Goal: Information Seeking & Learning: Learn about a topic

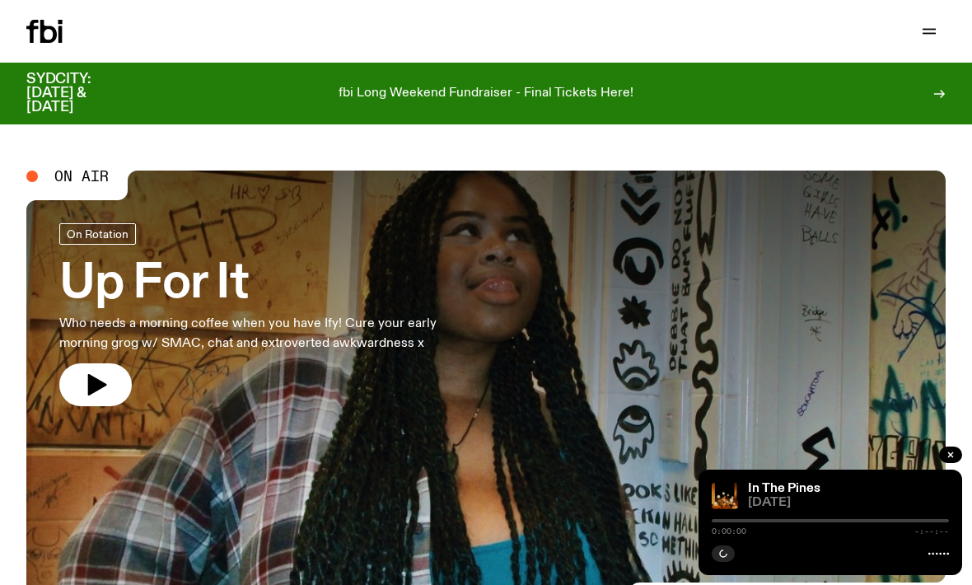
click at [935, 38] on icon "button" at bounding box center [929, 31] width 20 height 20
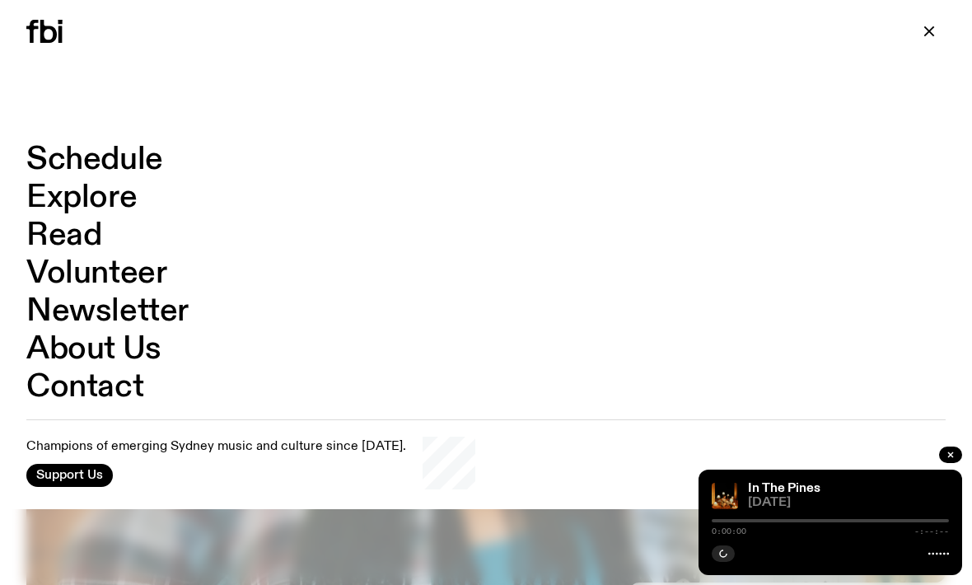
click at [153, 154] on link "Schedule" at bounding box center [94, 159] width 137 height 31
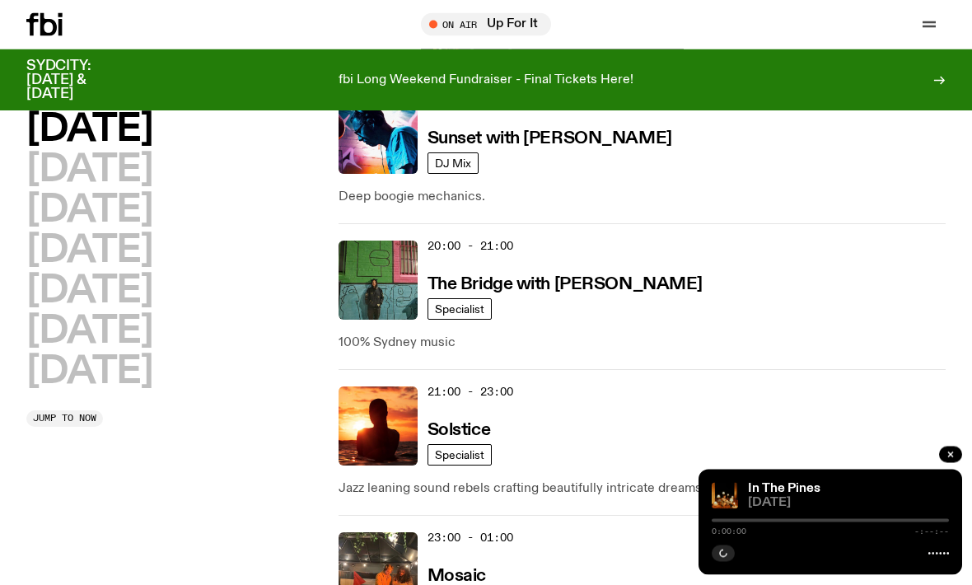
click at [152, 375] on h2 "[DATE]" at bounding box center [89, 371] width 126 height 37
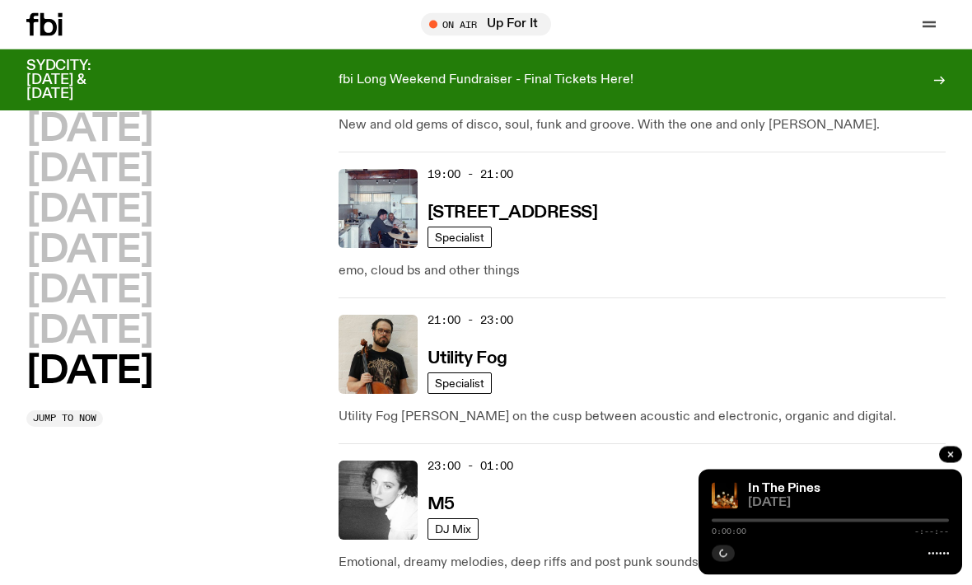
scroll to position [1523, 0]
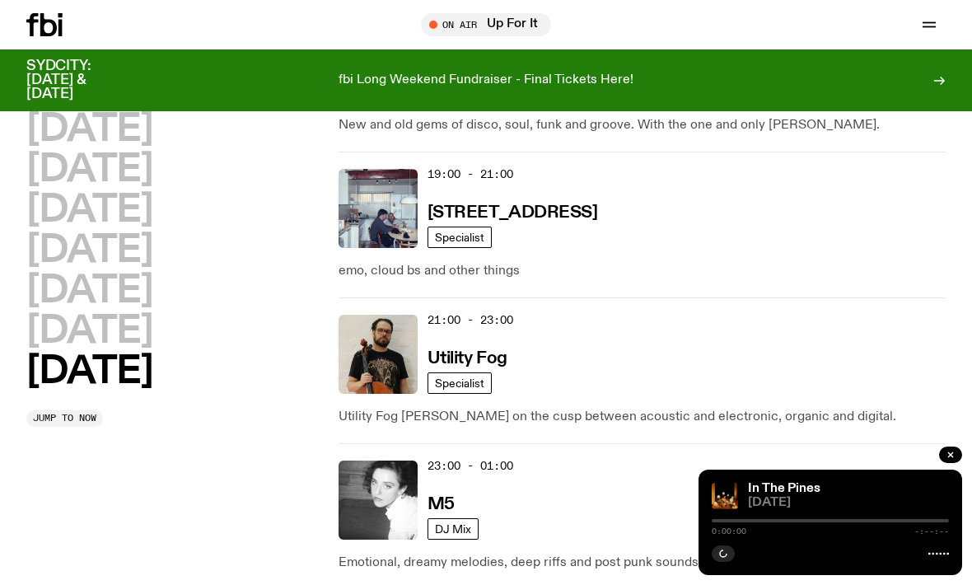
click at [489, 350] on h3 "Utility Fog" at bounding box center [468, 358] width 80 height 17
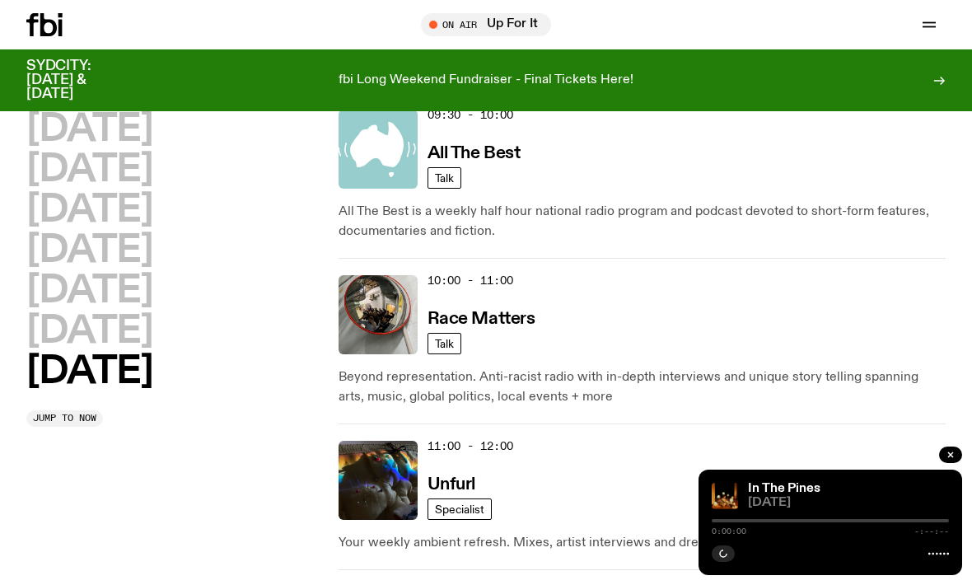
scroll to position [502, 0]
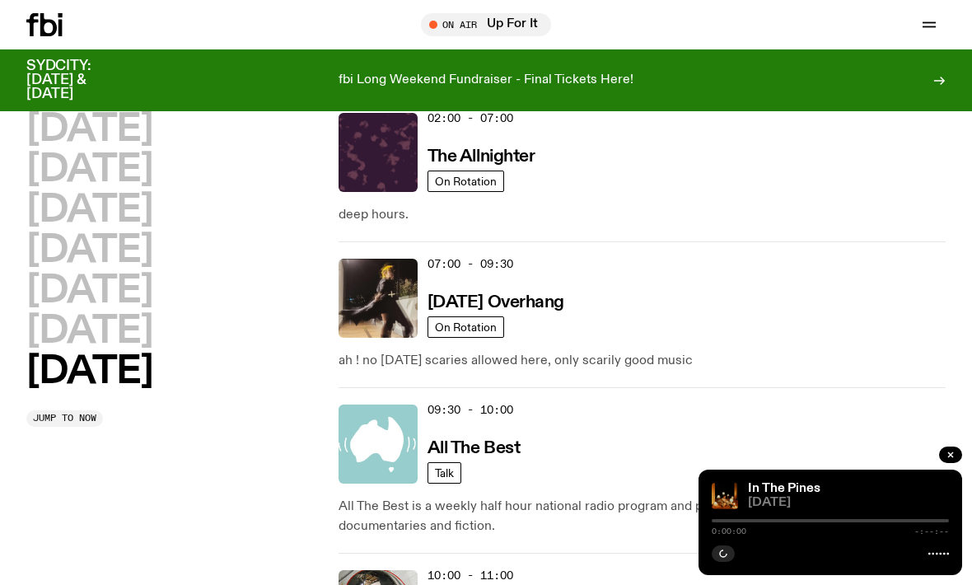
click at [141, 171] on h2 "[DATE]" at bounding box center [89, 170] width 126 height 37
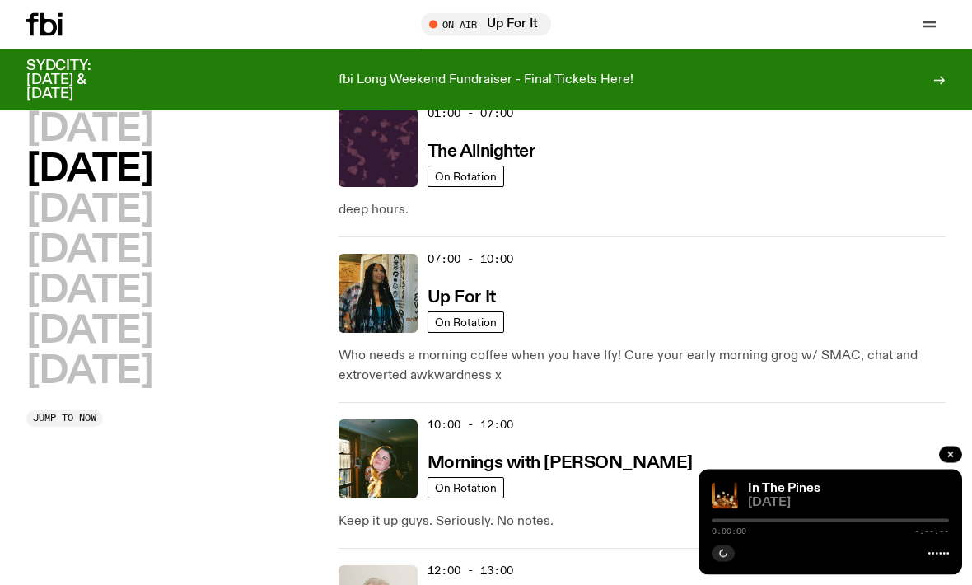
scroll to position [46, 0]
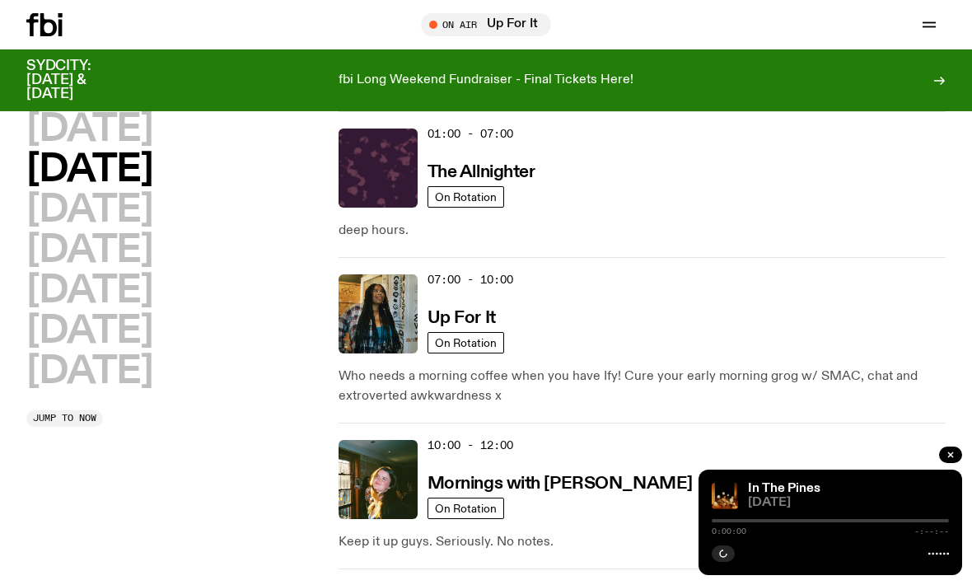
click at [138, 166] on h2 "[DATE]" at bounding box center [89, 170] width 126 height 37
click at [947, 463] on button "button" at bounding box center [950, 455] width 23 height 16
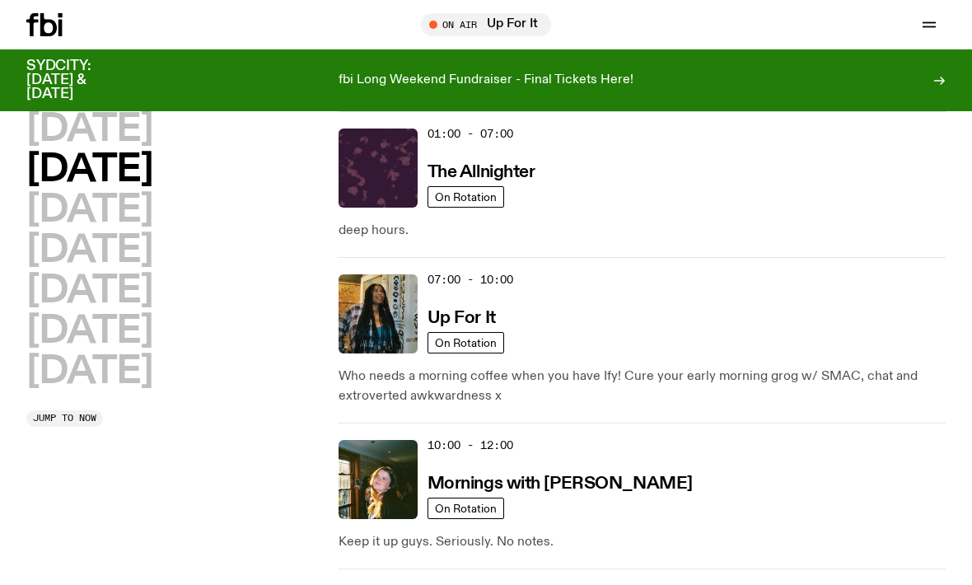
click at [152, 171] on h2 "[DATE]" at bounding box center [89, 170] width 126 height 37
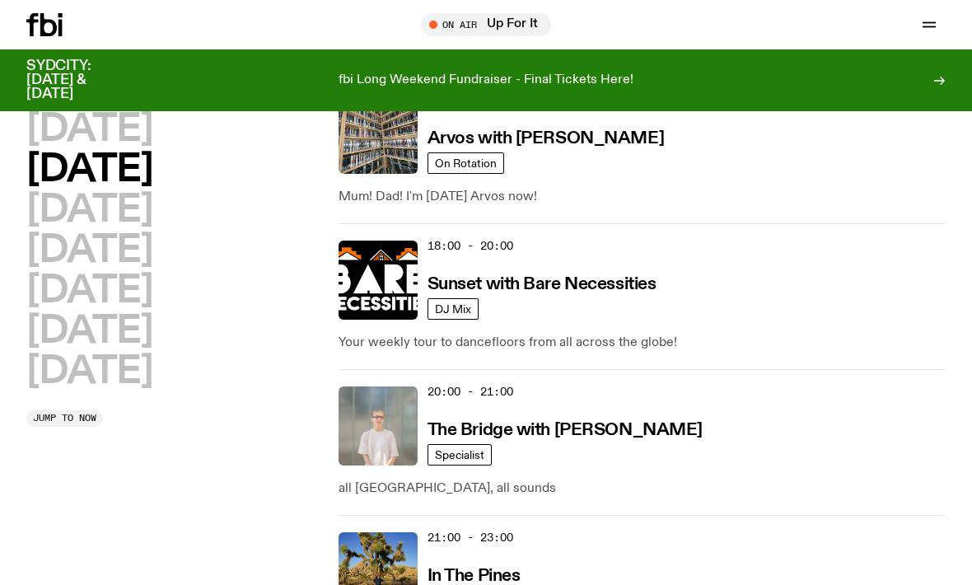
click at [152, 208] on h2 "[DATE]" at bounding box center [89, 210] width 126 height 37
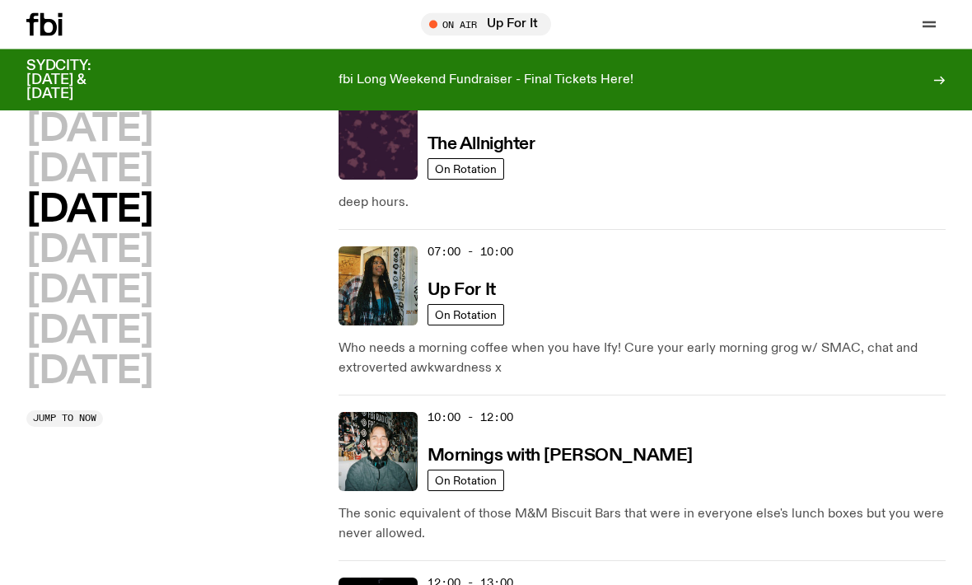
scroll to position [0, 0]
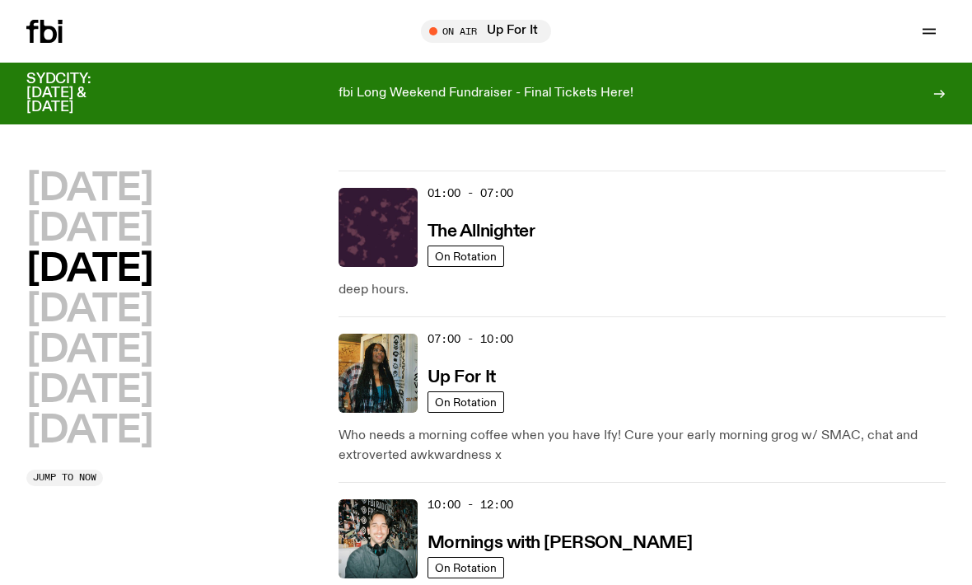
click at [152, 317] on h2 "[DATE]" at bounding box center [89, 310] width 126 height 37
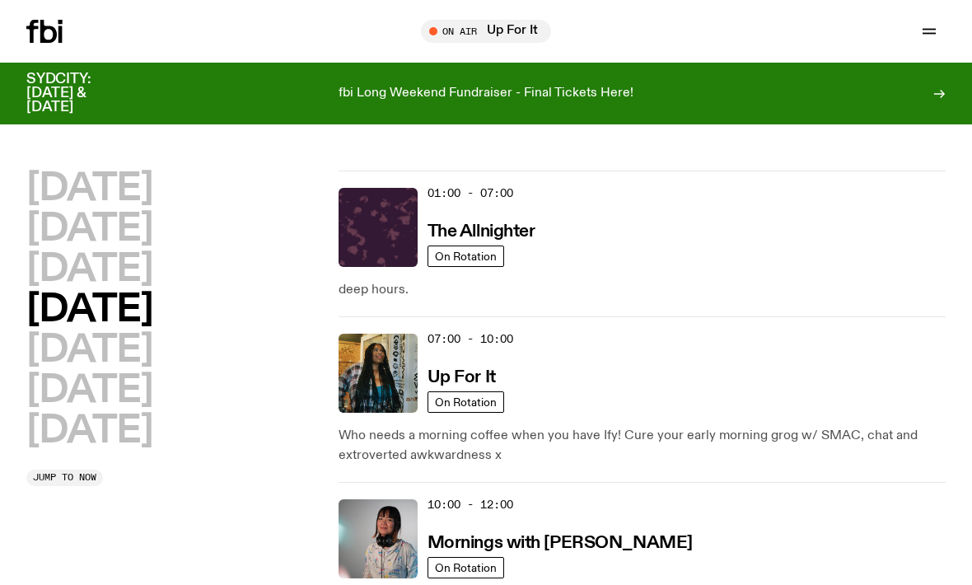
click at [147, 229] on h2 "[DATE]" at bounding box center [89, 229] width 126 height 37
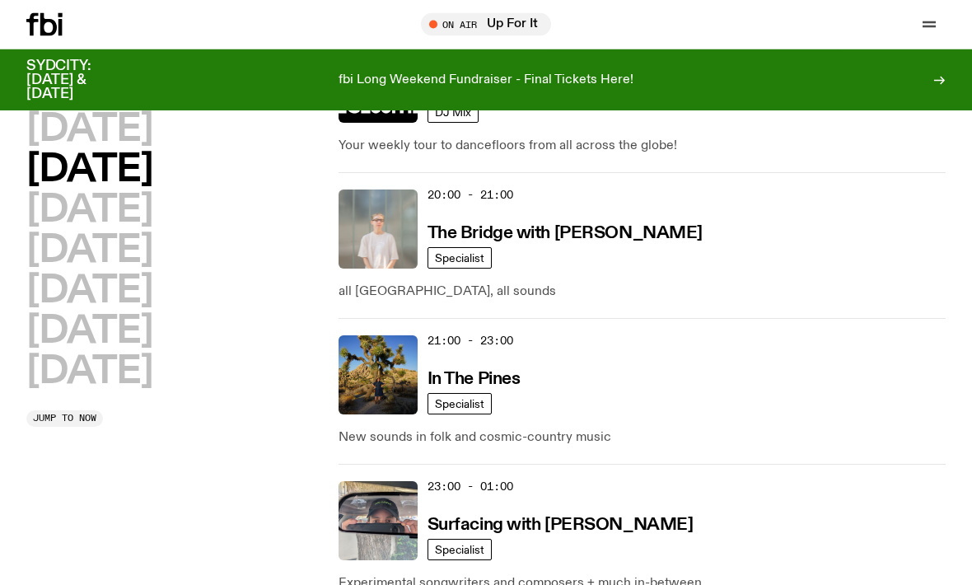
scroll to position [1026, 0]
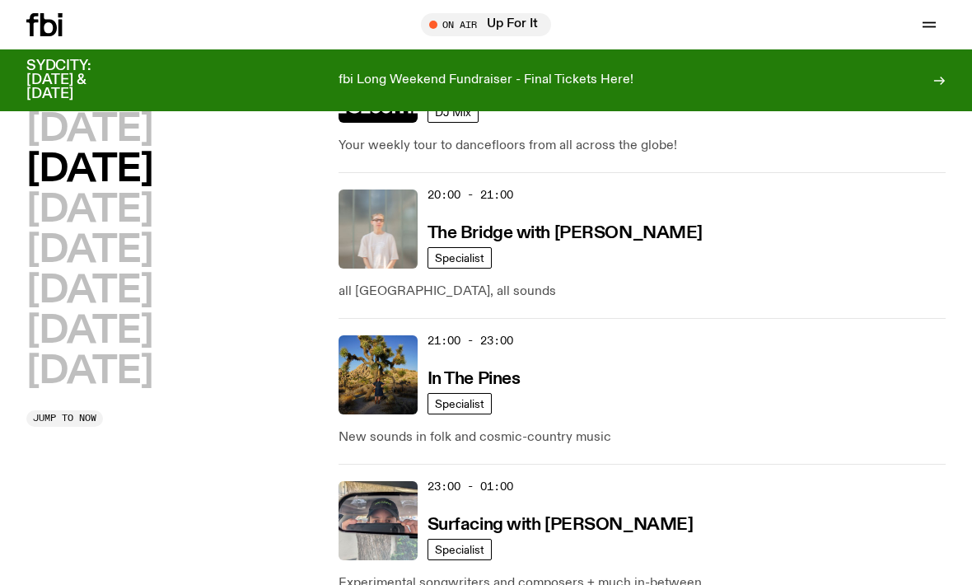
click at [496, 379] on h3 "In The Pines" at bounding box center [474, 379] width 93 height 17
click at [399, 375] on img at bounding box center [378, 374] width 79 height 79
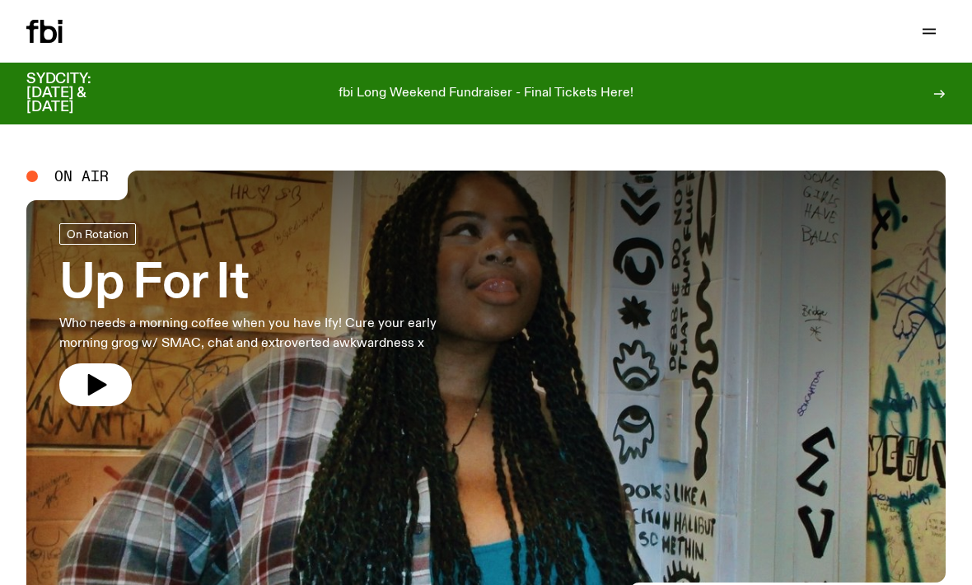
click at [933, 91] on icon at bounding box center [939, 93] width 13 height 13
click at [933, 36] on icon "button" at bounding box center [929, 31] width 20 height 20
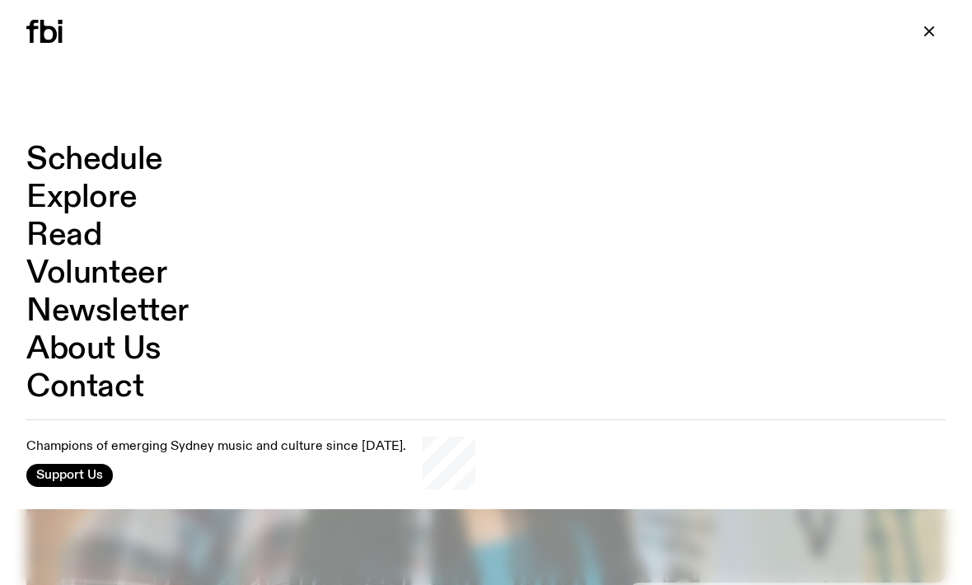
click at [146, 166] on link "Schedule" at bounding box center [94, 159] width 137 height 31
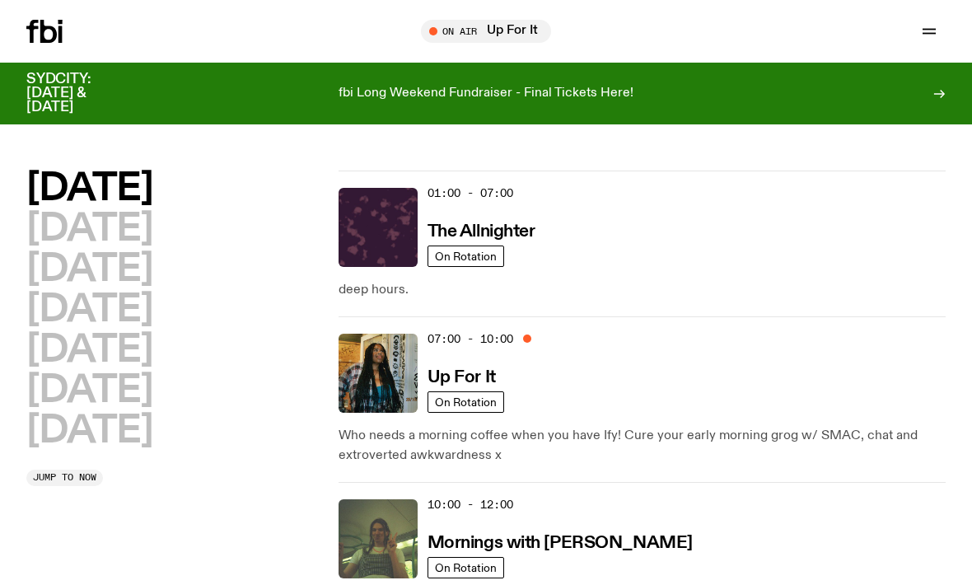
click at [152, 282] on h2 "[DATE]" at bounding box center [89, 269] width 126 height 37
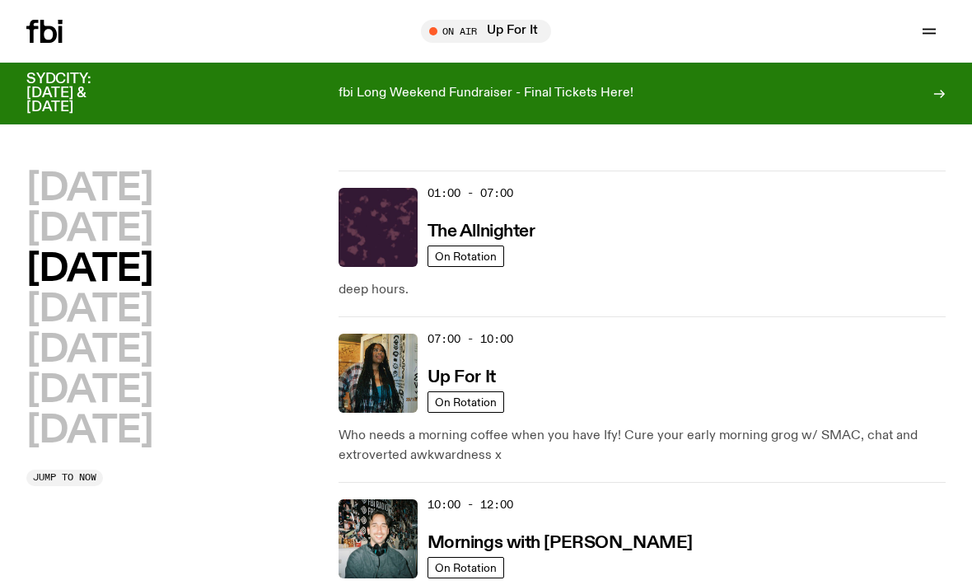
click at [152, 231] on h2 "[DATE]" at bounding box center [89, 229] width 126 height 37
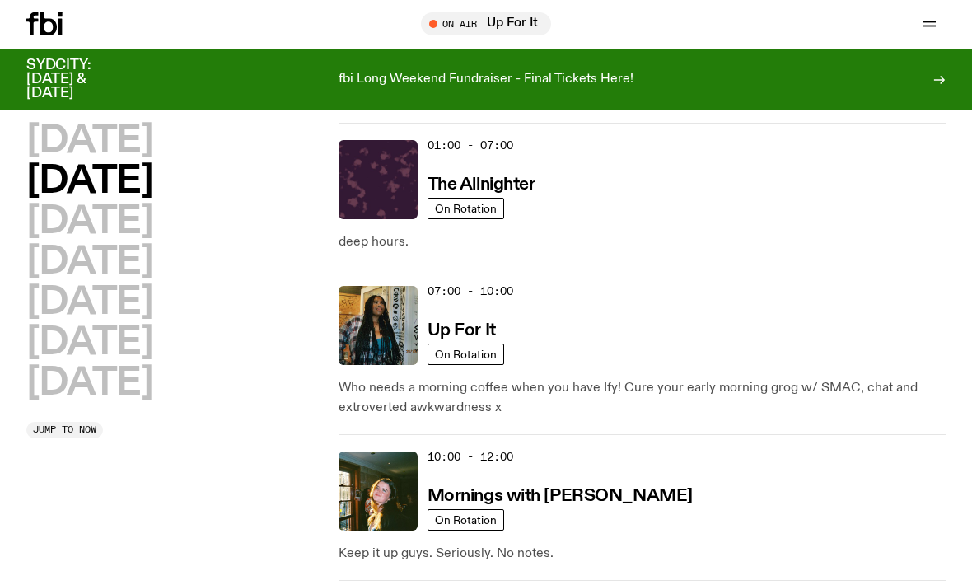
scroll to position [46, 0]
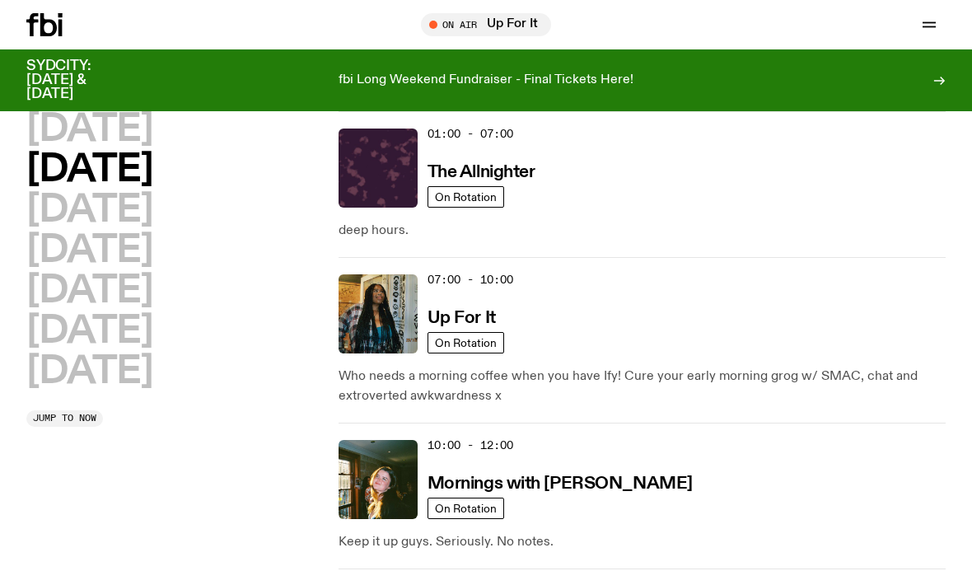
click at [145, 174] on h2 "[DATE]" at bounding box center [89, 170] width 126 height 37
click at [133, 179] on h2 "[DATE]" at bounding box center [89, 170] width 126 height 37
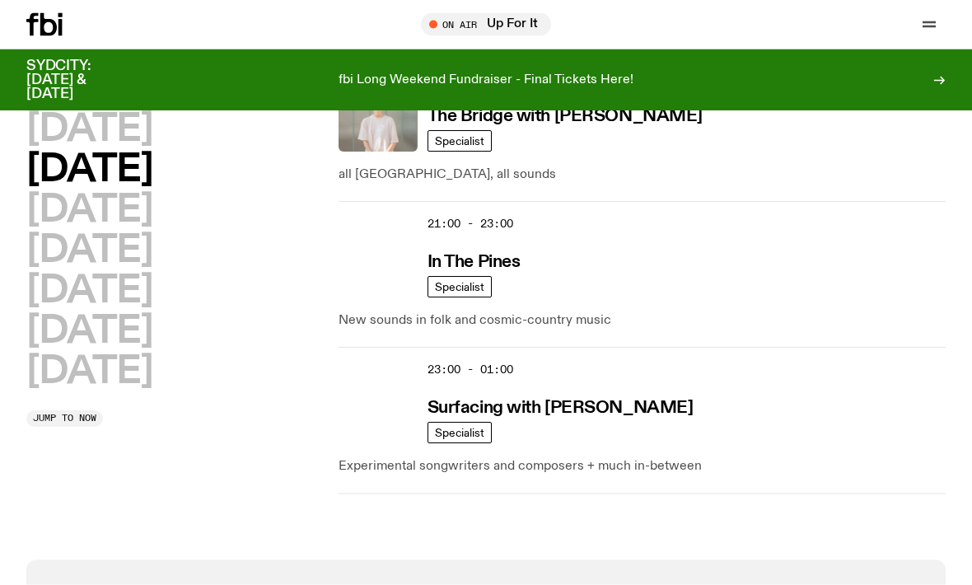
scroll to position [1153, 0]
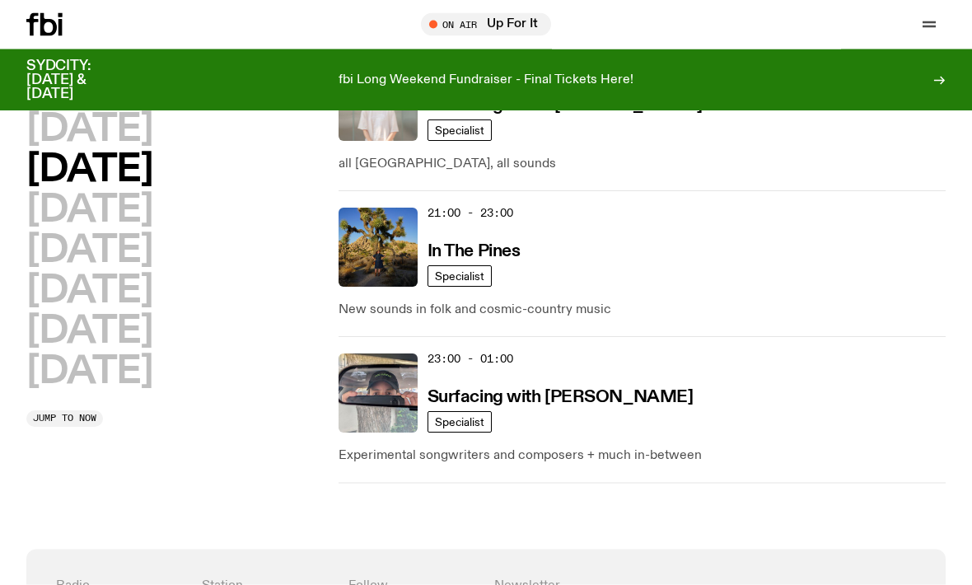
click at [152, 131] on h2 "[DATE]" at bounding box center [89, 129] width 126 height 37
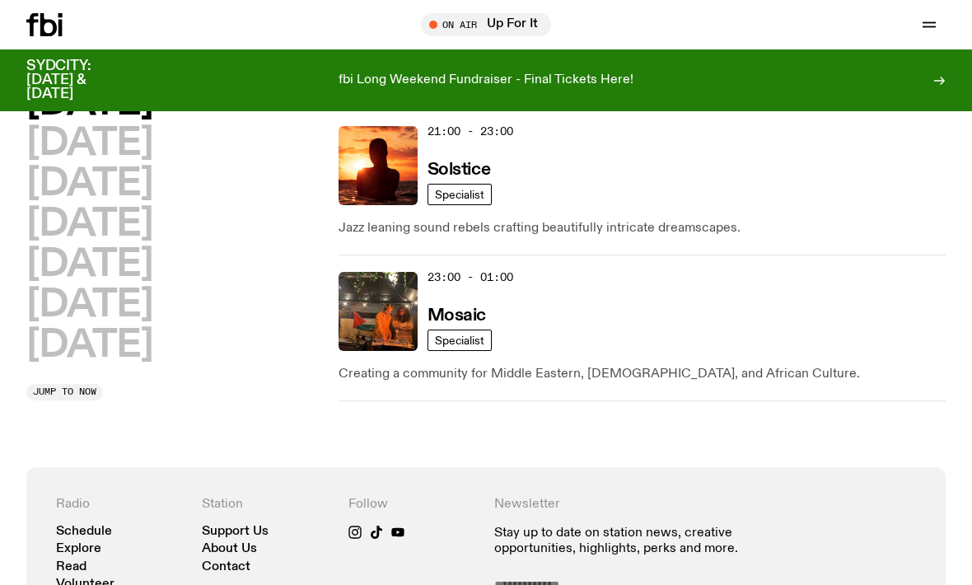
scroll to position [1228, 0]
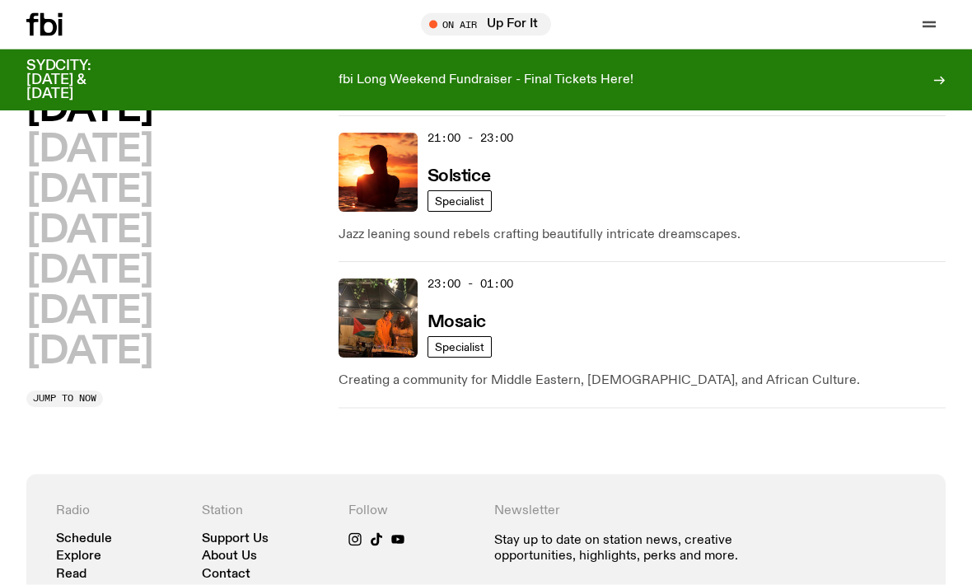
click at [152, 155] on h2 "[DATE]" at bounding box center [89, 151] width 126 height 37
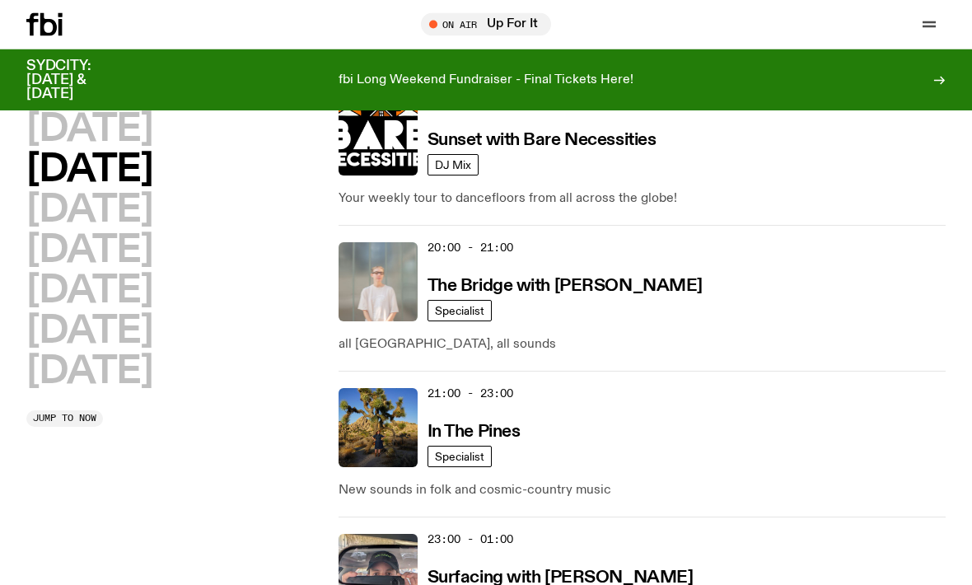
scroll to position [973, 0]
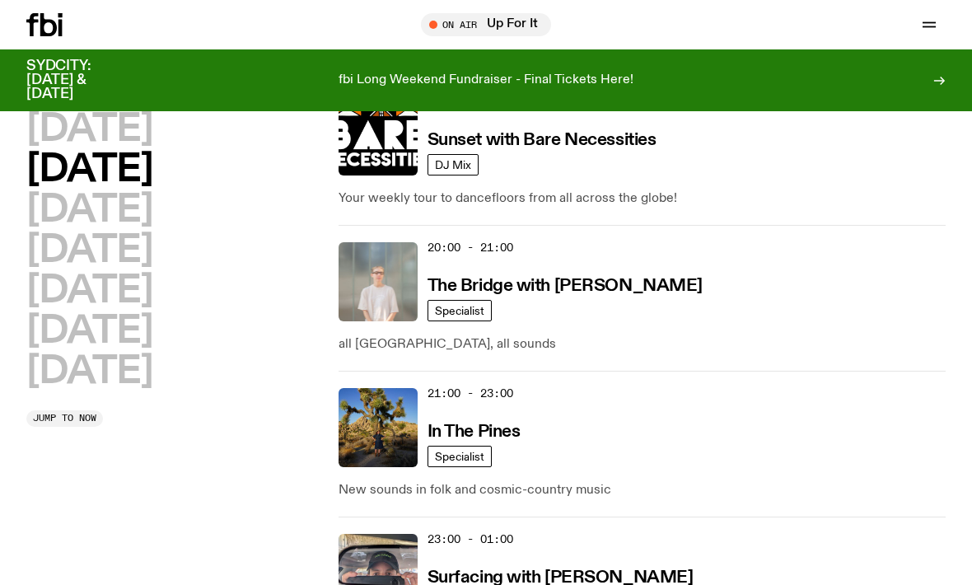
click at [480, 435] on h3 "In The Pines" at bounding box center [474, 431] width 93 height 17
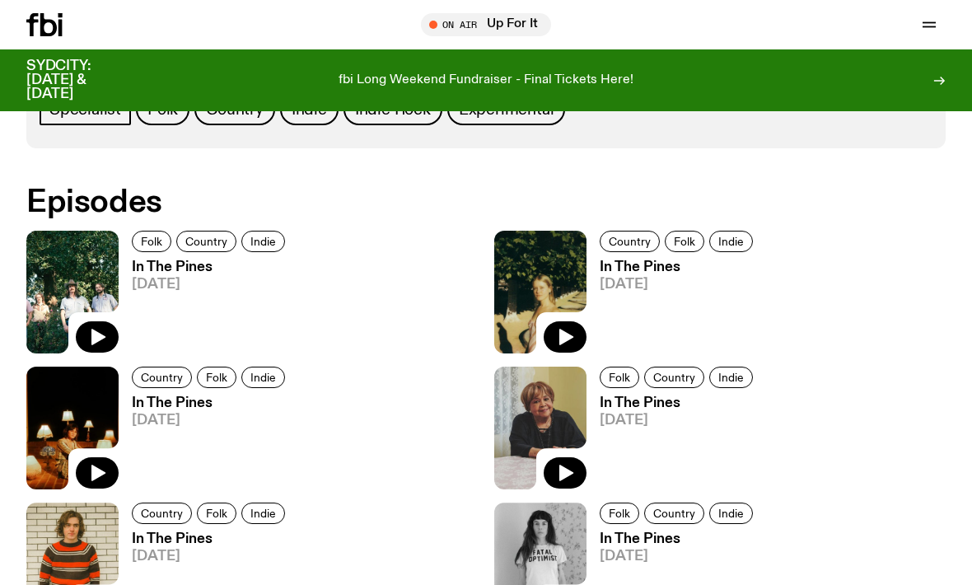
scroll to position [797, 0]
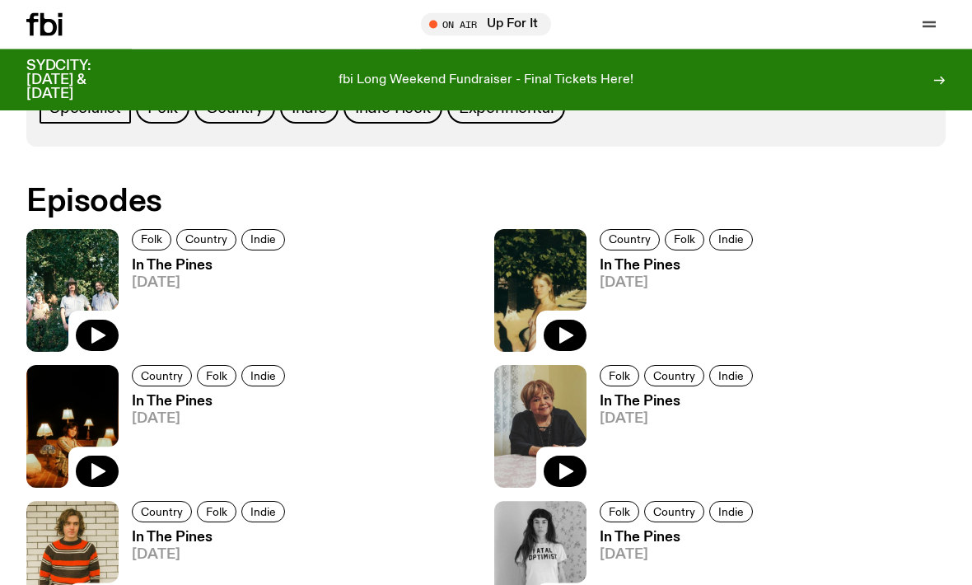
click at [99, 328] on icon "button" at bounding box center [97, 336] width 20 height 20
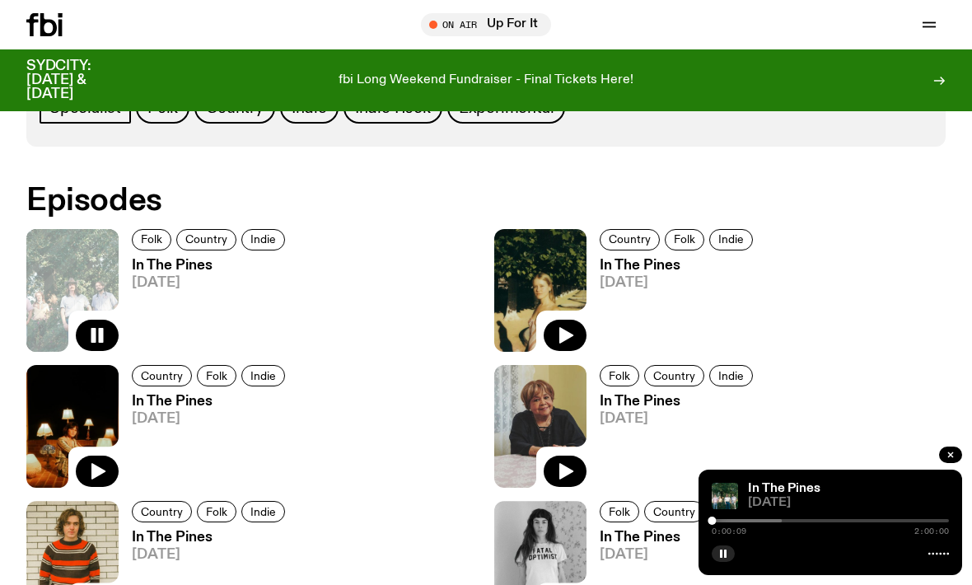
scroll to position [796, 0]
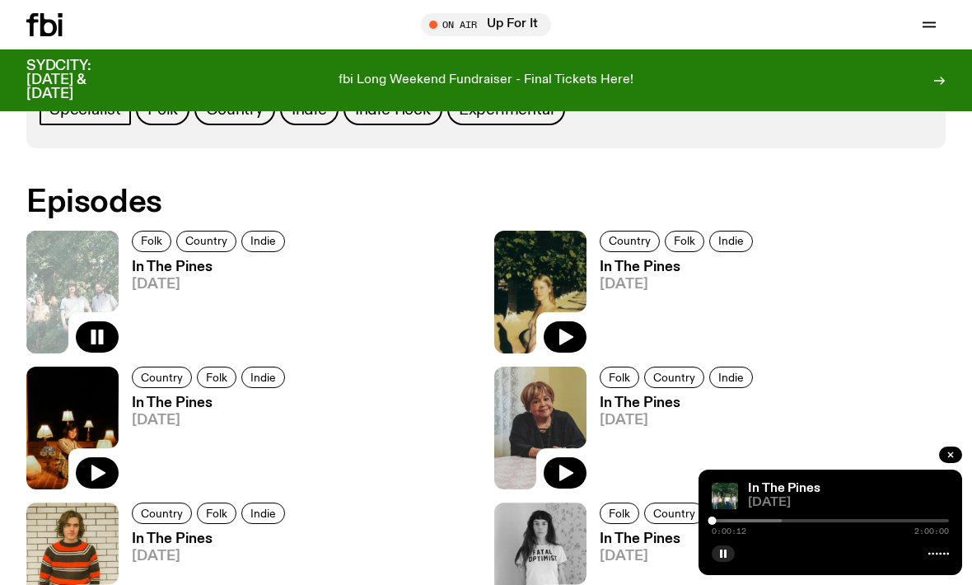
click at [908, 429] on div "Folk Country Indie In The Pines [DATE]" at bounding box center [719, 428] width 451 height 123
click at [939, 560] on icon at bounding box center [939, 553] width 21 height 13
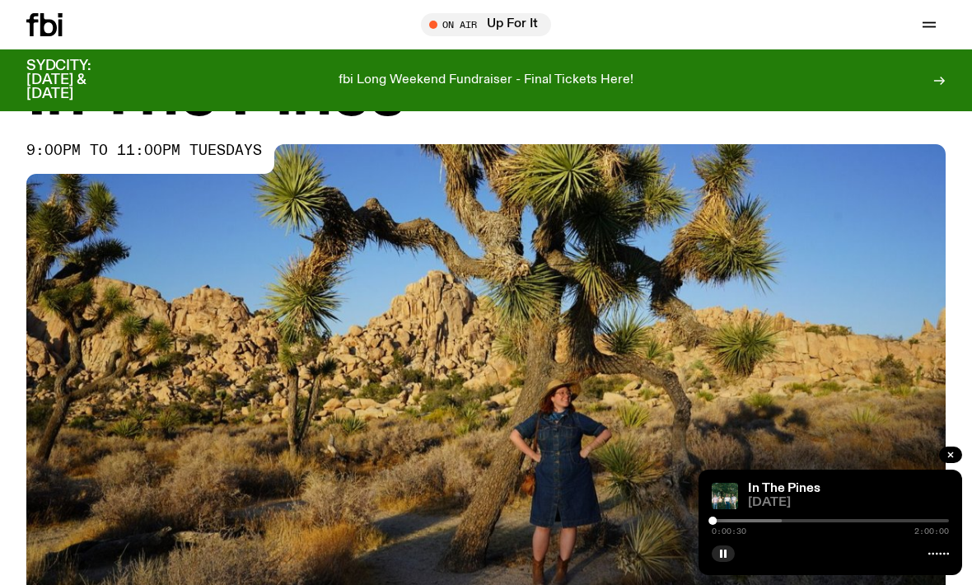
scroll to position [120, 0]
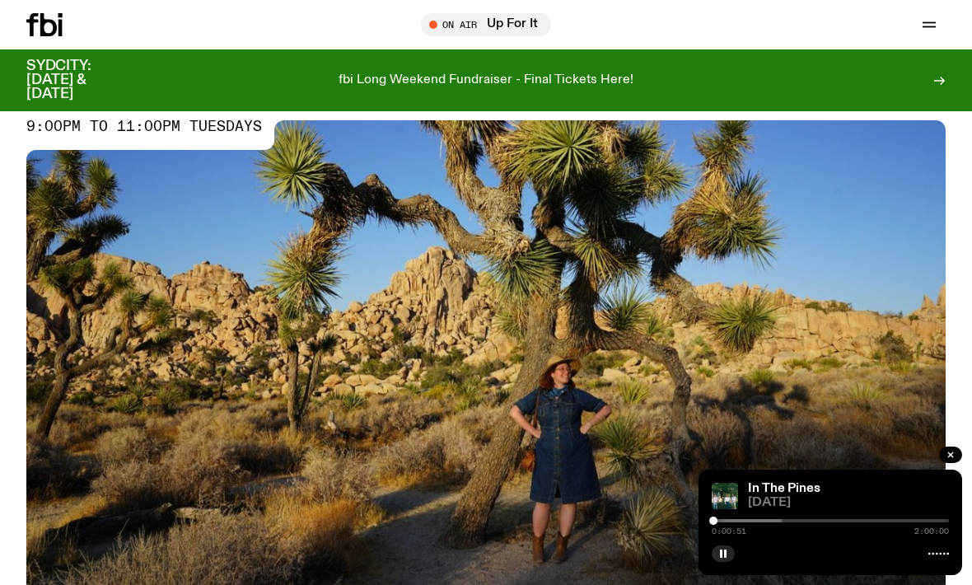
click at [894, 411] on img at bounding box center [485, 378] width 919 height 517
click at [939, 553] on icon at bounding box center [939, 553] width 21 height 13
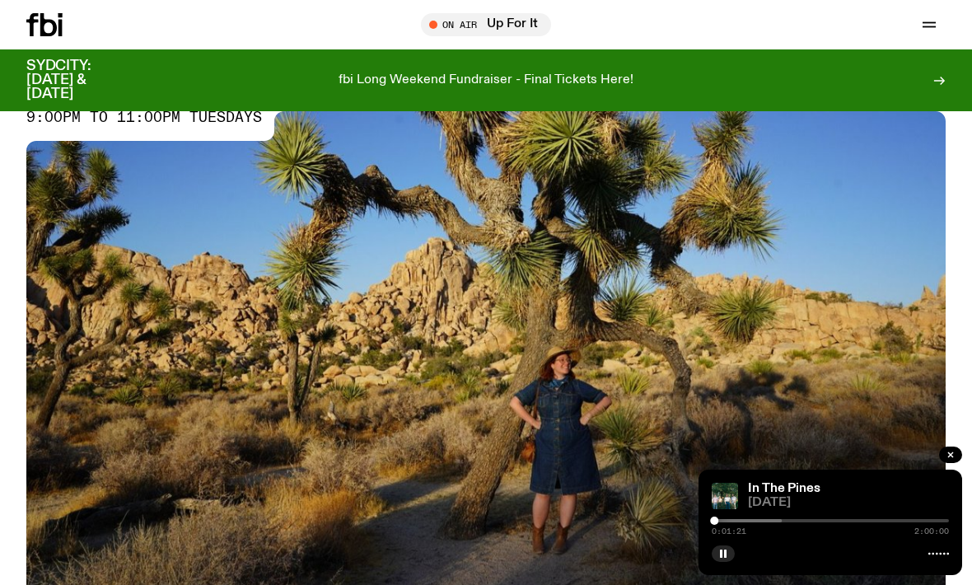
scroll to position [0, 0]
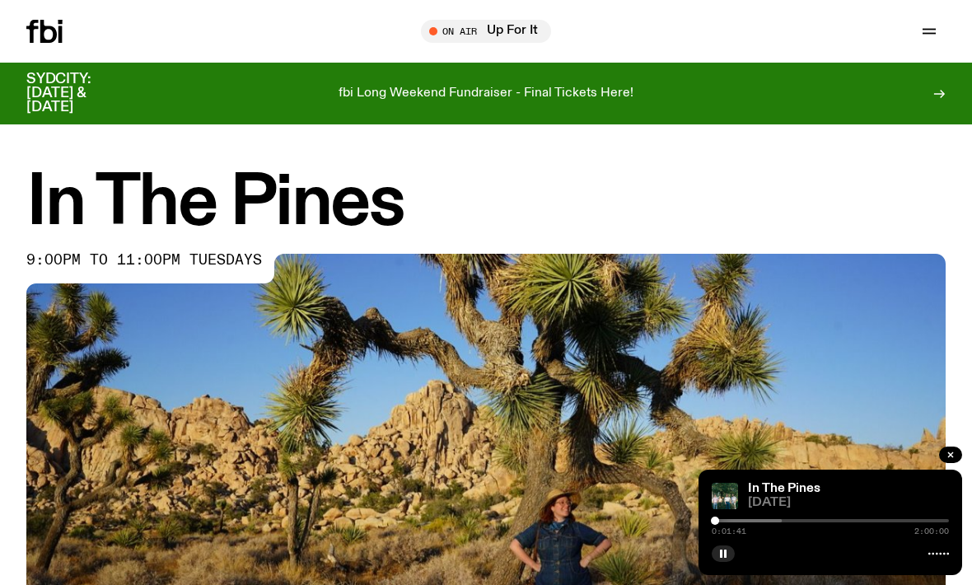
click at [925, 35] on icon "button" at bounding box center [929, 31] width 20 height 20
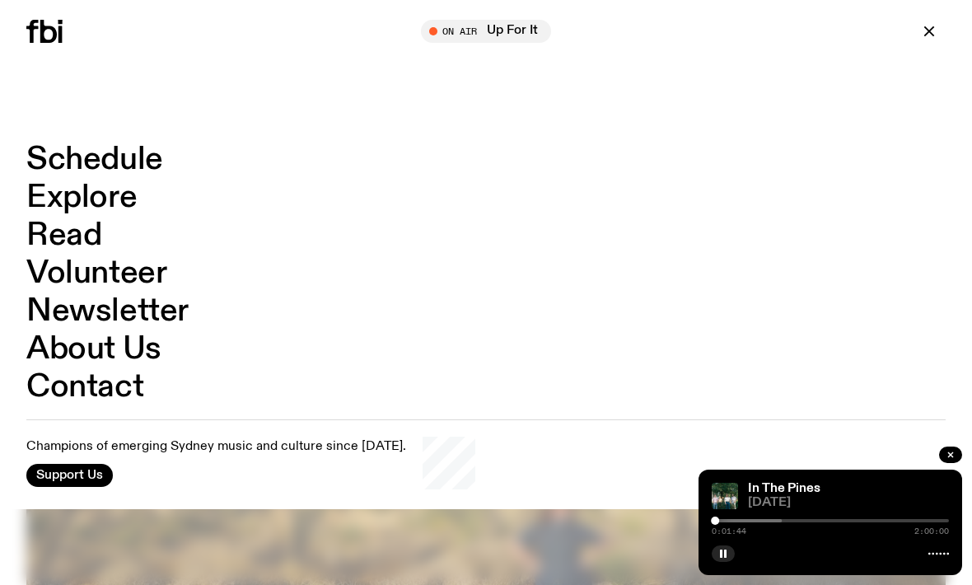
click at [923, 30] on icon "button" at bounding box center [929, 31] width 20 height 20
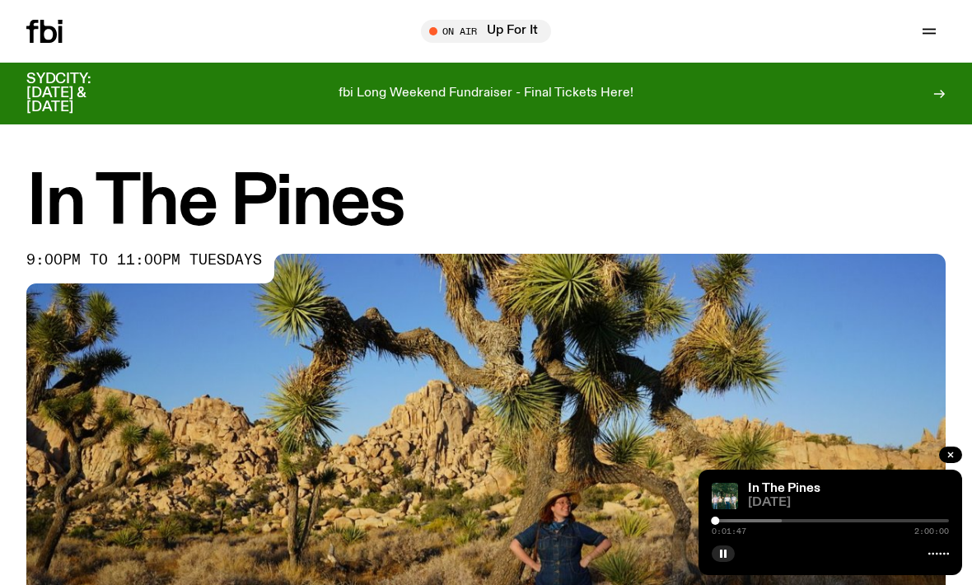
click at [730, 547] on button "button" at bounding box center [723, 553] width 23 height 16
click at [734, 553] on button "button" at bounding box center [723, 553] width 23 height 16
